Goal: Transaction & Acquisition: Book appointment/travel/reservation

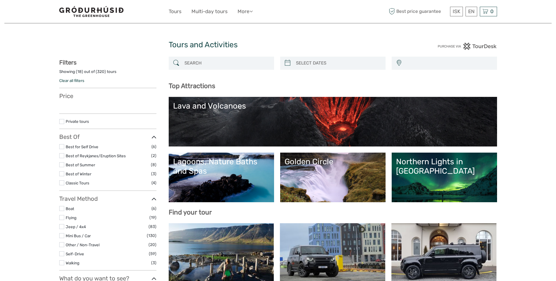
select select
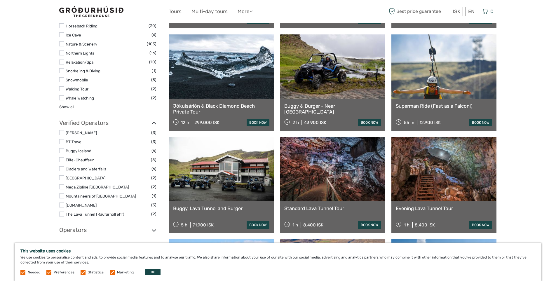
scroll to position [671, 0]
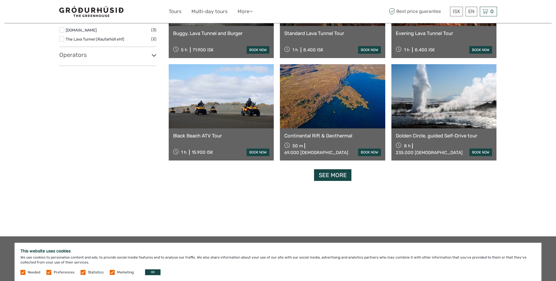
click at [102, 57] on h3 "Operators" at bounding box center [107, 54] width 97 height 7
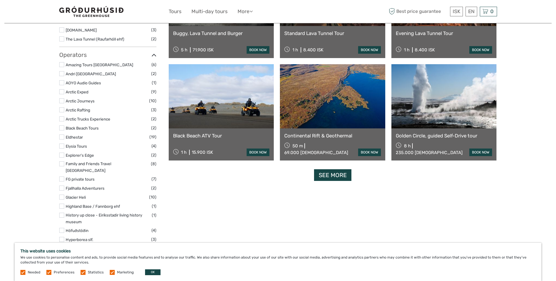
click at [101, 55] on h3 "Operators" at bounding box center [107, 54] width 97 height 7
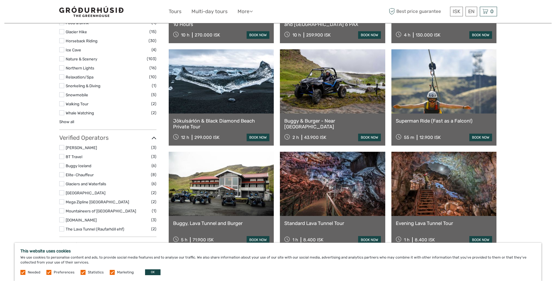
scroll to position [467, 0]
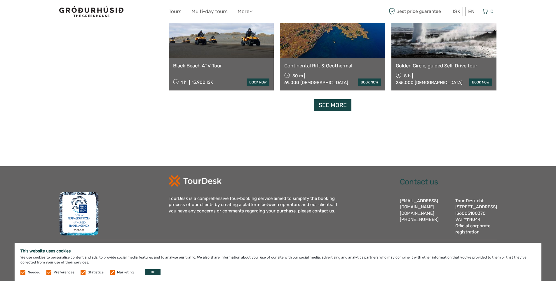
click at [339, 99] on link "See more" at bounding box center [332, 105] width 37 height 12
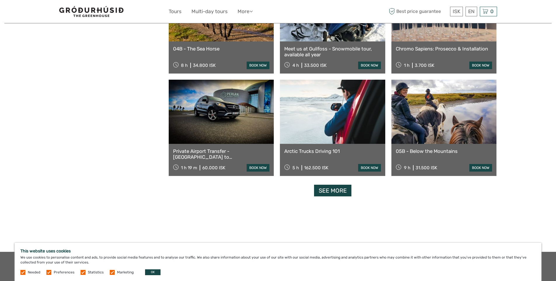
scroll to position [1137, 0]
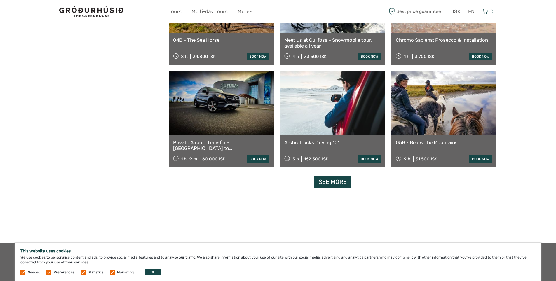
click at [326, 181] on link "See more" at bounding box center [332, 182] width 37 height 12
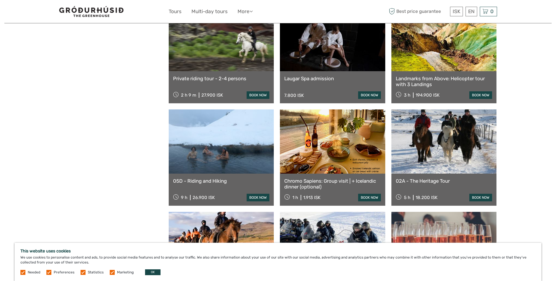
scroll to position [816, 0]
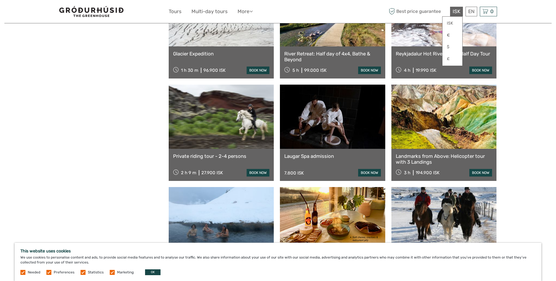
click at [456, 10] on span "ISK" at bounding box center [456, 11] width 8 height 6
click at [447, 47] on link "$" at bounding box center [452, 47] width 20 height 10
click at [102, 93] on div "Show filters Hide filters Filters Showing ( 54 ) out of ( 320 ) tours Clear all…" at bounding box center [113, 185] width 109 height 1891
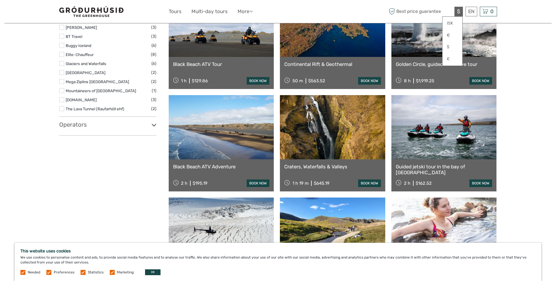
scroll to position [525, 0]
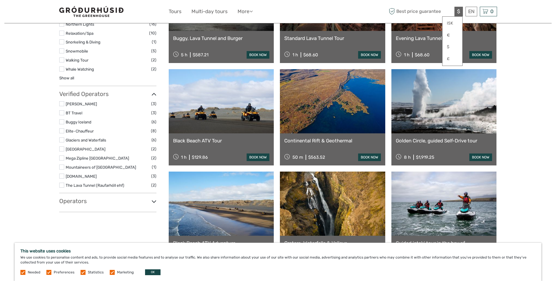
drag, startPoint x: 548, startPoint y: 99, endPoint x: 546, endPoint y: 95, distance: 5.1
click at [458, 9] on span "$" at bounding box center [458, 11] width 3 height 6
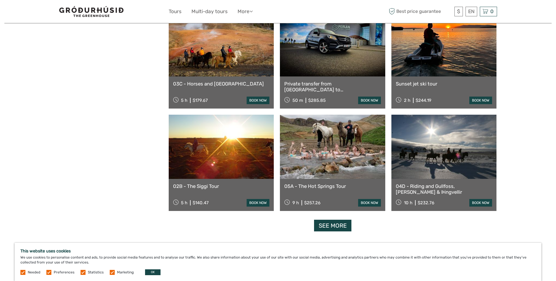
scroll to position [1721, 0]
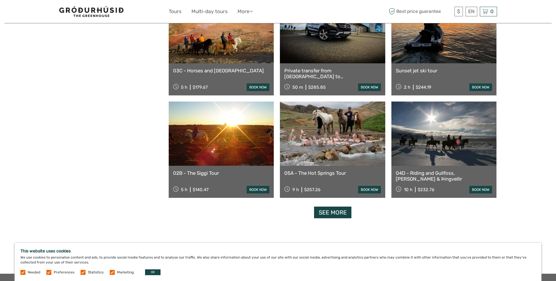
click at [343, 214] on link "See more" at bounding box center [332, 212] width 37 height 12
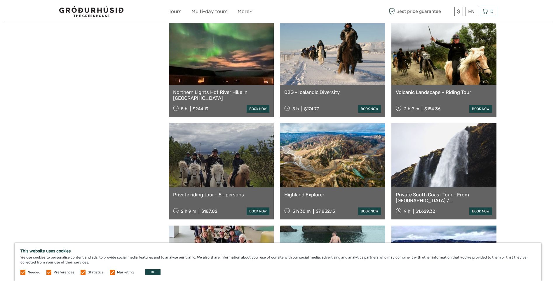
scroll to position [2042, 0]
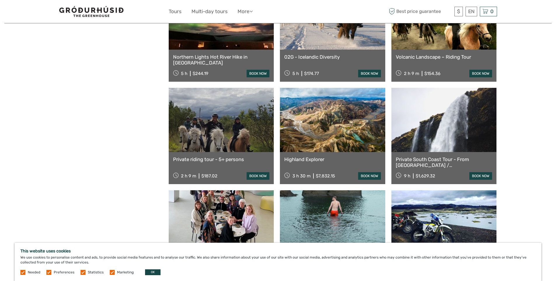
click at [306, 160] on link "Highland Explorer" at bounding box center [332, 159] width 97 height 6
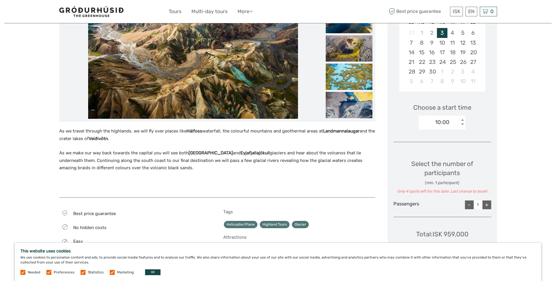
scroll to position [29, 0]
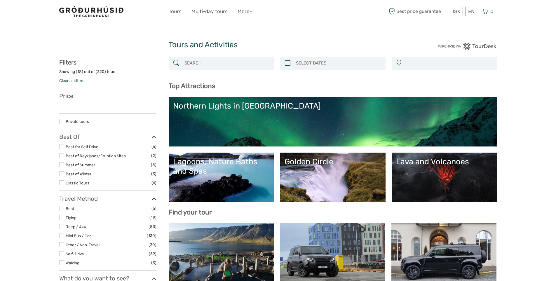
select select
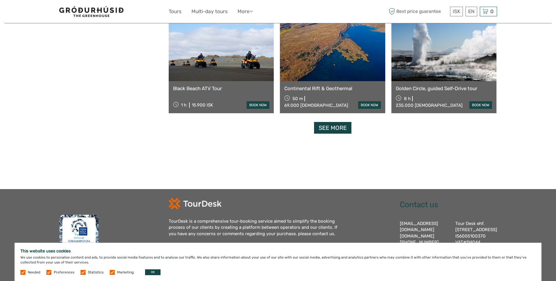
click at [333, 130] on link "See more" at bounding box center [332, 128] width 37 height 12
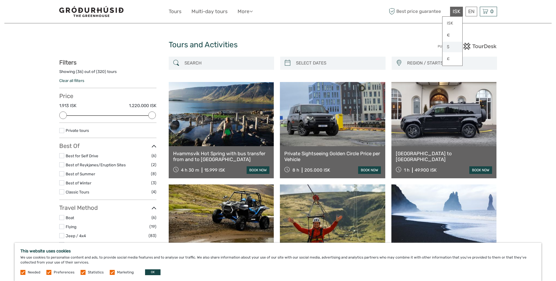
click at [447, 50] on link "$" at bounding box center [452, 47] width 20 height 10
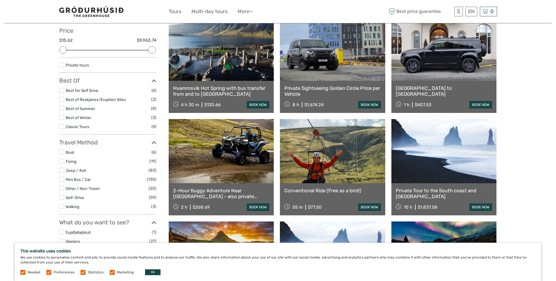
scroll to position [117, 0]
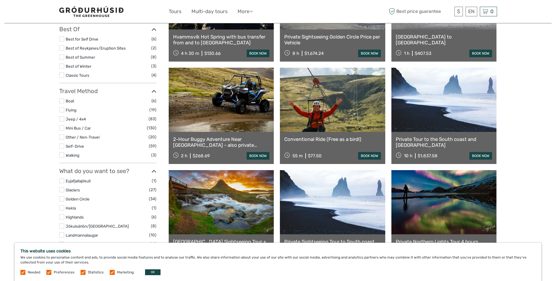
click at [62, 199] on label at bounding box center [61, 198] width 5 height 5
click at [0, 0] on input "checkbox" at bounding box center [0, 0] width 0 height 0
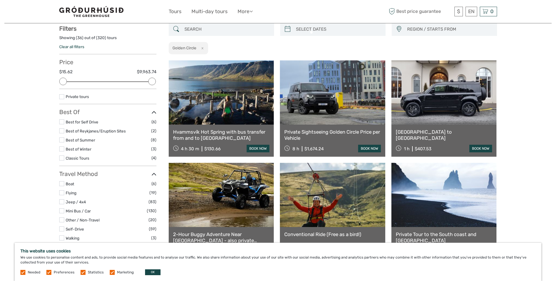
scroll to position [33, 0]
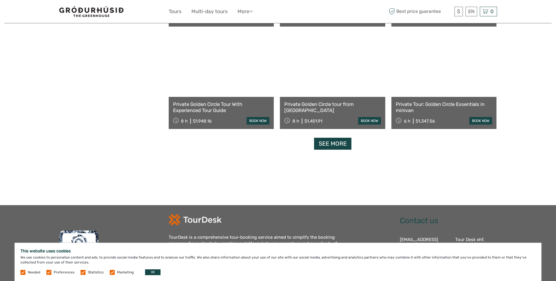
scroll to position [618, 0]
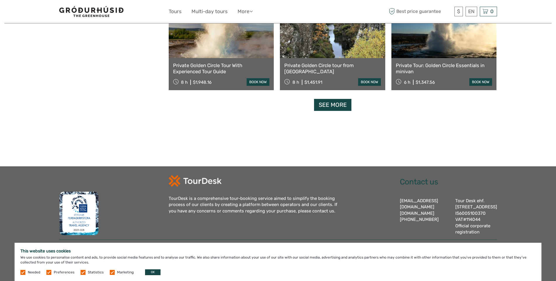
click at [336, 101] on link "See more" at bounding box center [332, 105] width 37 height 12
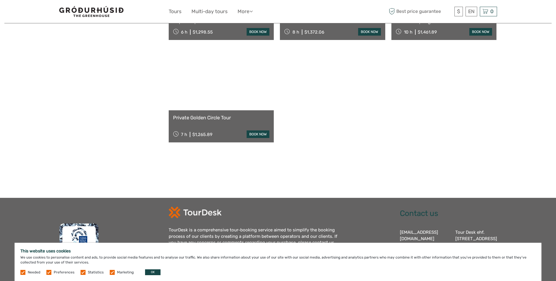
scroll to position [1181, 0]
